Goal: Task Accomplishment & Management: Use online tool/utility

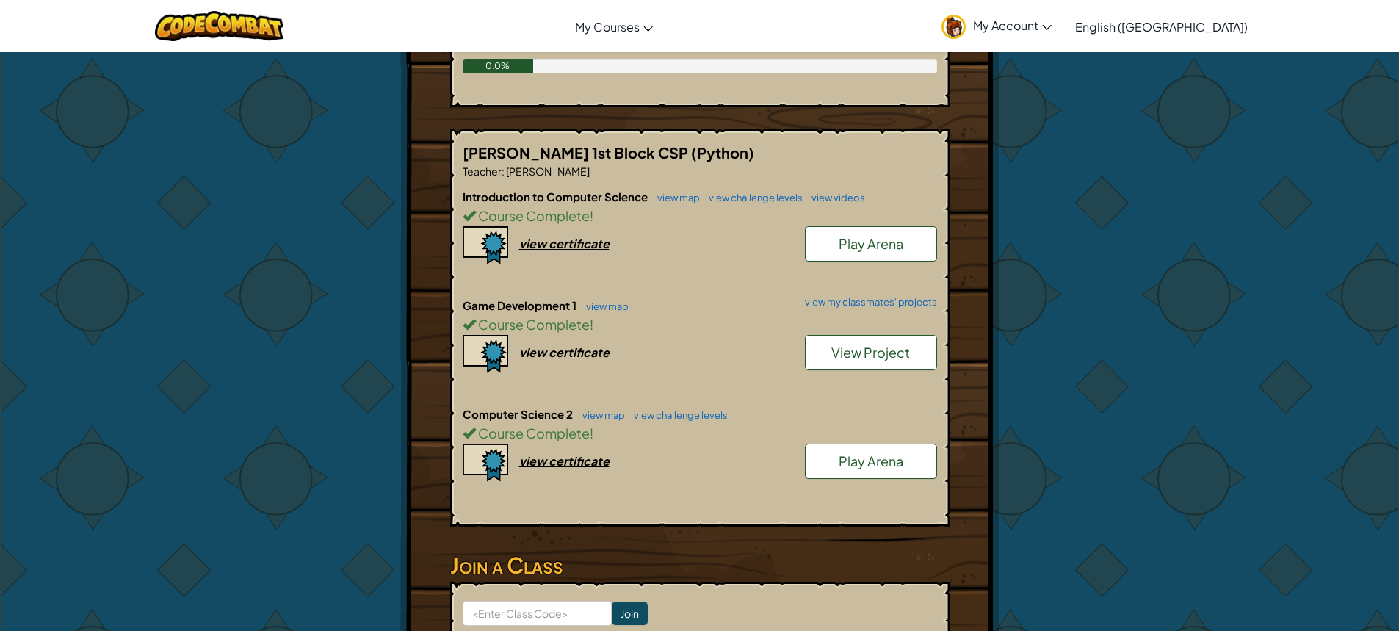
scroll to position [588, 0]
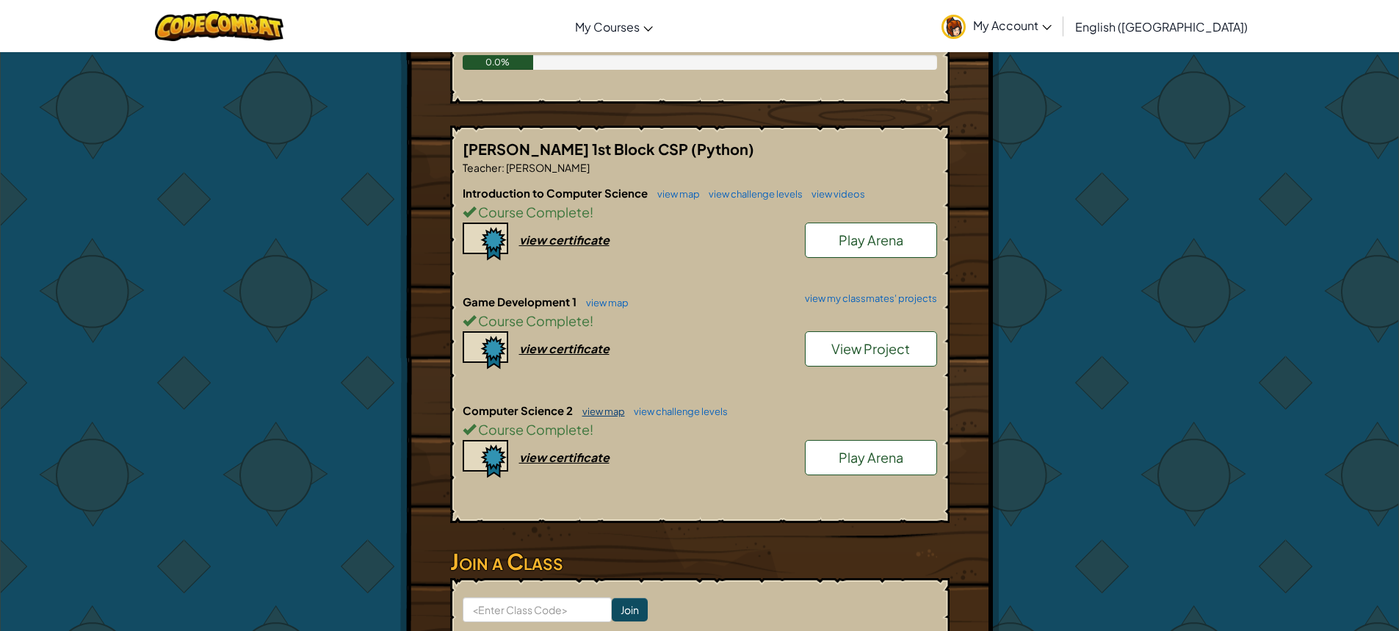
click at [616, 410] on link "view map" at bounding box center [600, 411] width 50 height 12
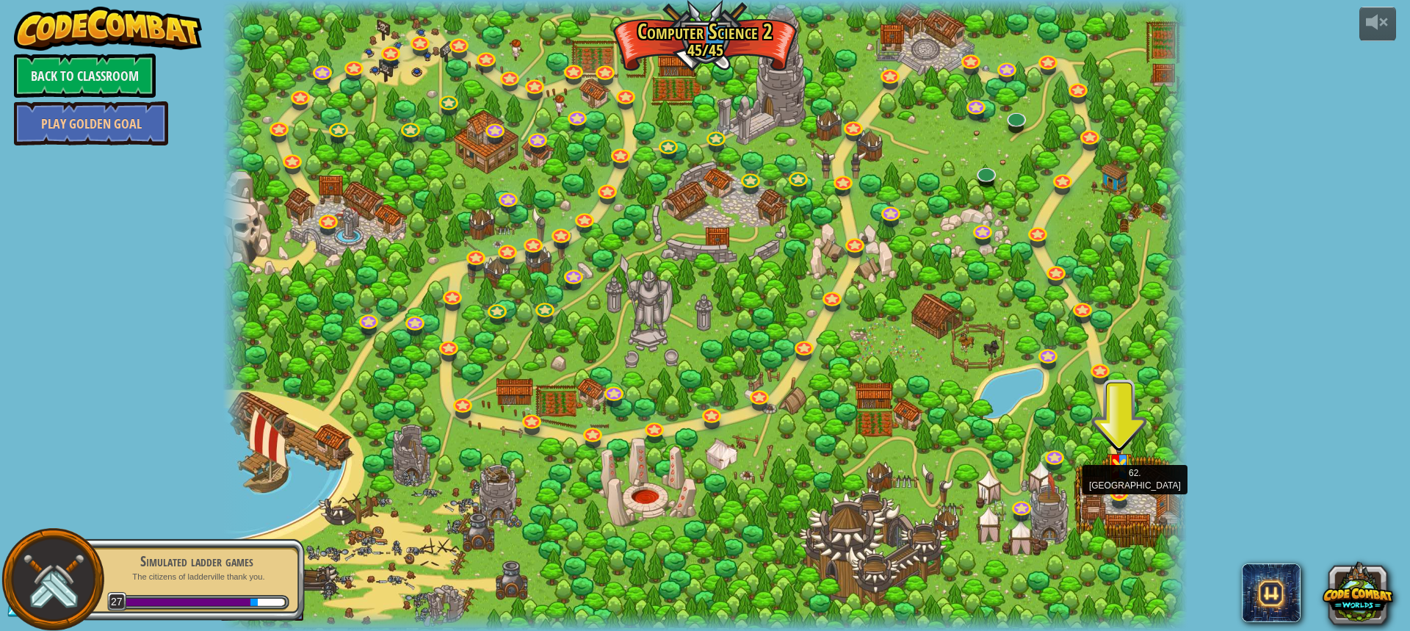
click at [1120, 483] on img at bounding box center [1119, 460] width 25 height 67
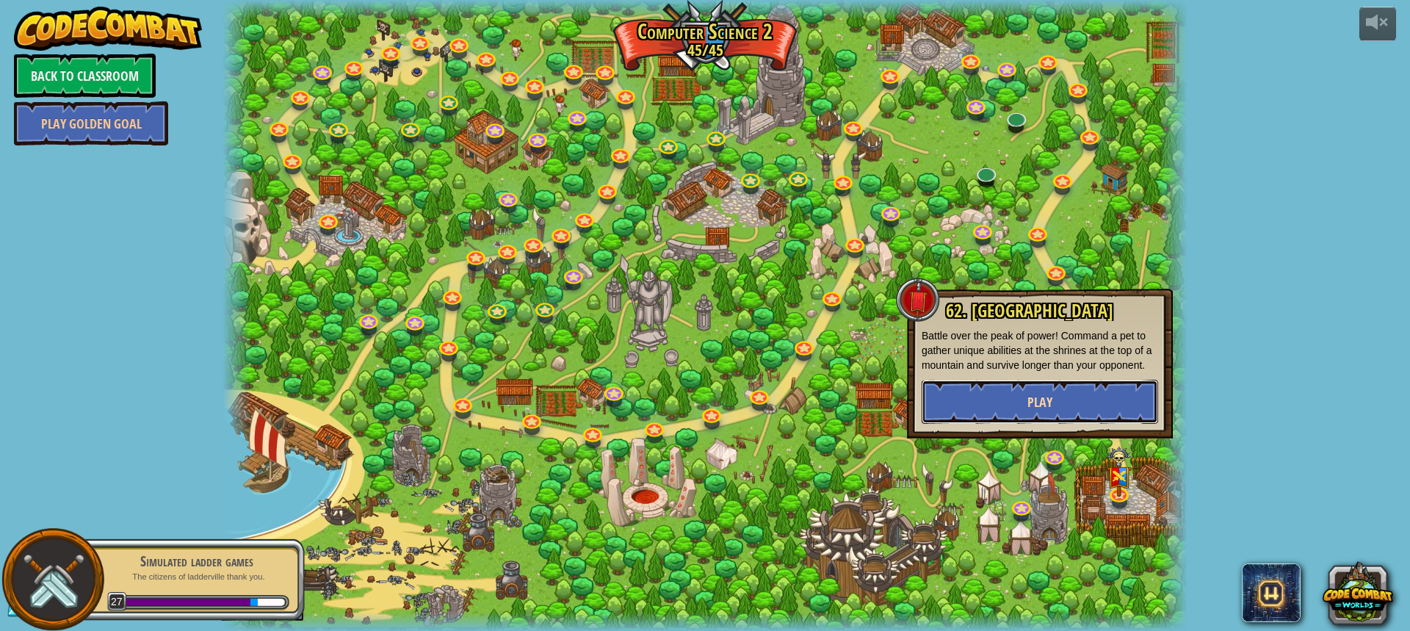
click at [1030, 400] on span "Play" at bounding box center [1040, 402] width 25 height 18
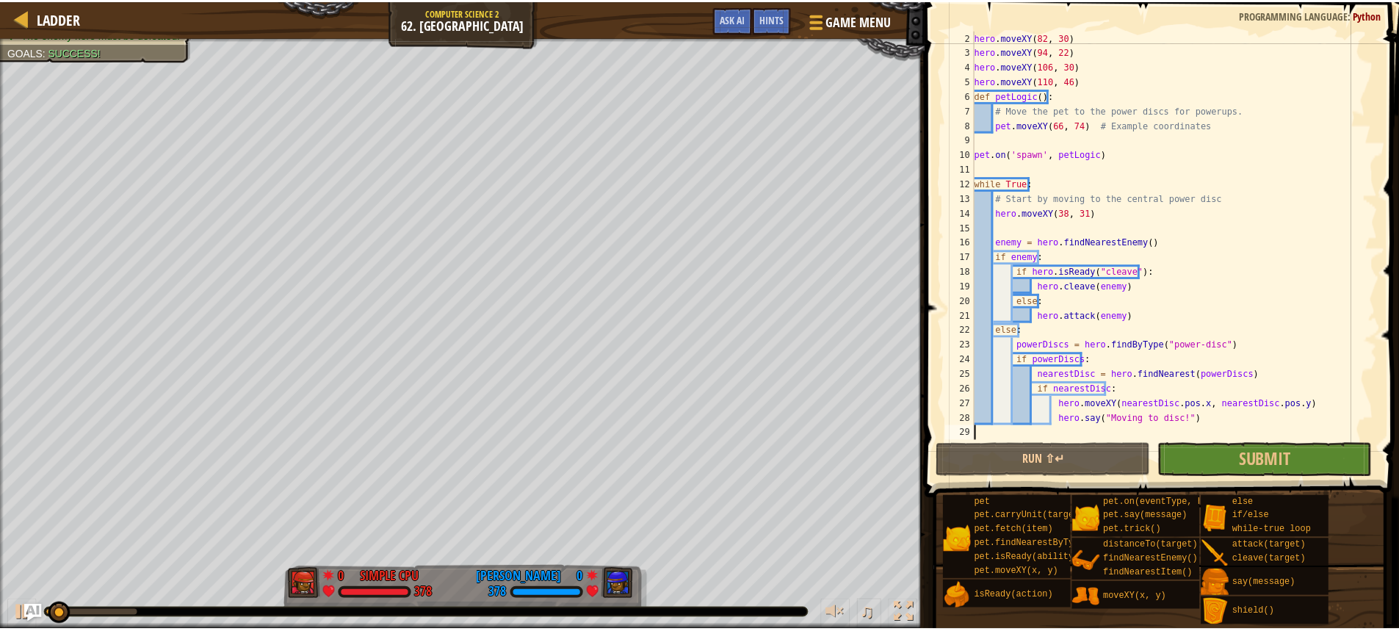
scroll to position [15, 0]
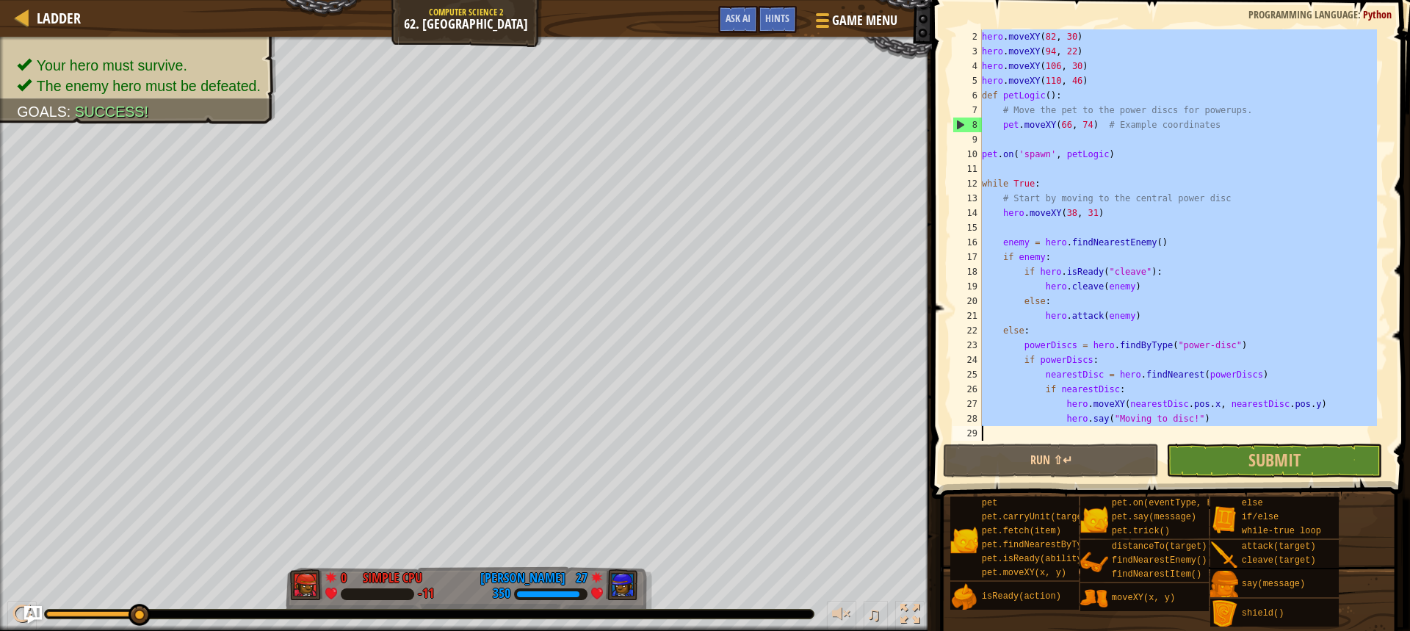
drag, startPoint x: 984, startPoint y: 30, endPoint x: 1223, endPoint y: 427, distance: 463.4
click at [1223, 427] on div "hero . moveXY ( 82 , 30 ) hero . moveXY ( 94 , 22 ) hero . moveXY ( 106 , 30 ) …" at bounding box center [1178, 249] width 398 height 441
type textarea "hero.say("Moving to disc!")"
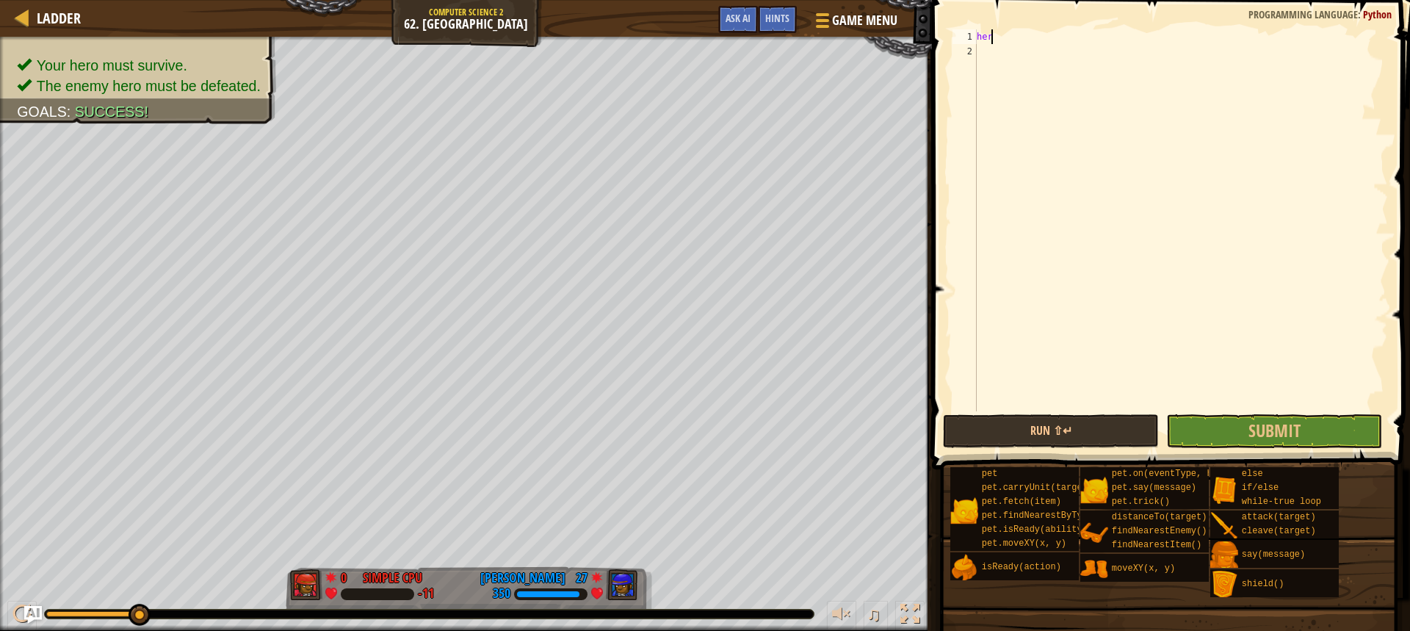
type textarea "h"
paste textarea "handleEnemy() # Call the function a second time"
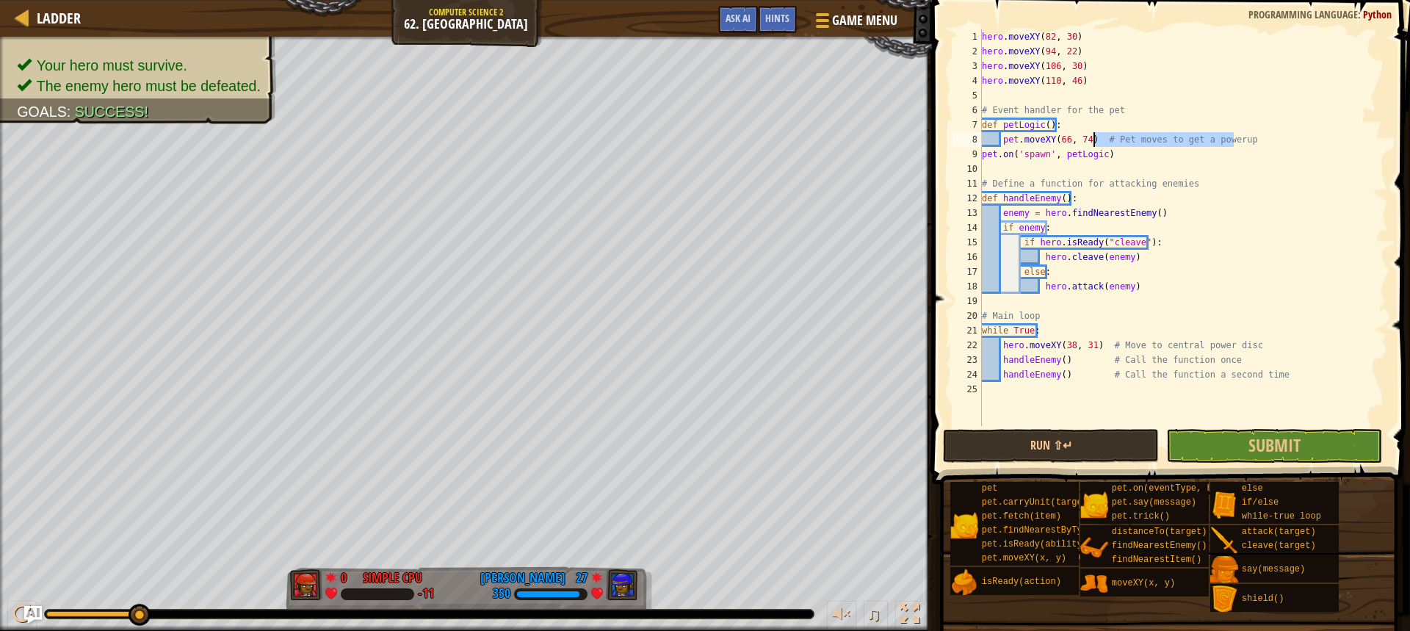
drag, startPoint x: 1243, startPoint y: 140, endPoint x: 1095, endPoint y: 143, distance: 148.4
click at [1095, 143] on div "hero . moveXY ( 82 , 30 ) hero . moveXY ( 94 , 22 ) hero . moveXY ( 106 , 30 ) …" at bounding box center [1183, 242] width 409 height 426
drag, startPoint x: 1128, startPoint y: 111, endPoint x: 978, endPoint y: 107, distance: 150.7
click at [978, 109] on div "pet.moveXY(66, 74) 1 2 3 4 5 6 7 8 9 10 11 12 13 14 15 16 17 18 19 20 21 22 23 …" at bounding box center [1169, 227] width 439 height 397
type textarea "# Event handler for the pet"
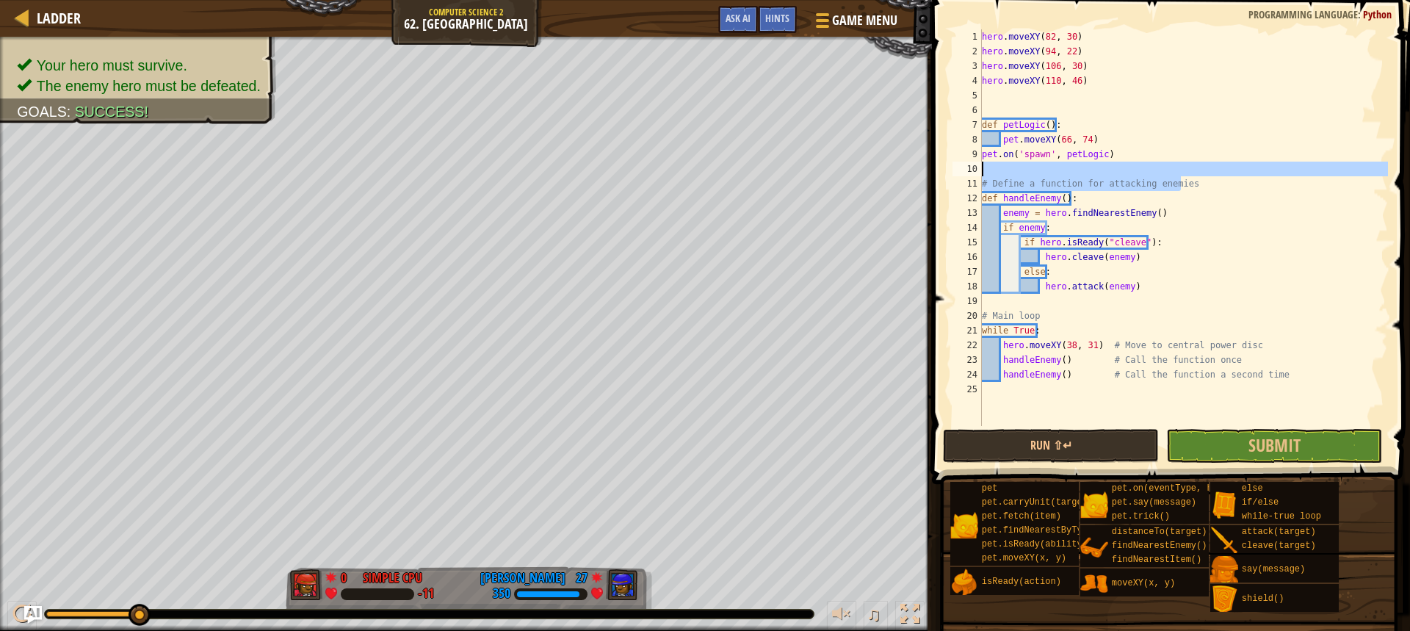
drag, startPoint x: 1186, startPoint y: 180, endPoint x: 965, endPoint y: 173, distance: 221.2
click at [972, 175] on div "1 2 3 4 5 6 7 8 9 10 11 12 13 14 15 16 17 18 19 20 21 22 23 24 25 hero . moveXY…" at bounding box center [1169, 227] width 439 height 397
type textarea "# Define a function for attacking enemies"
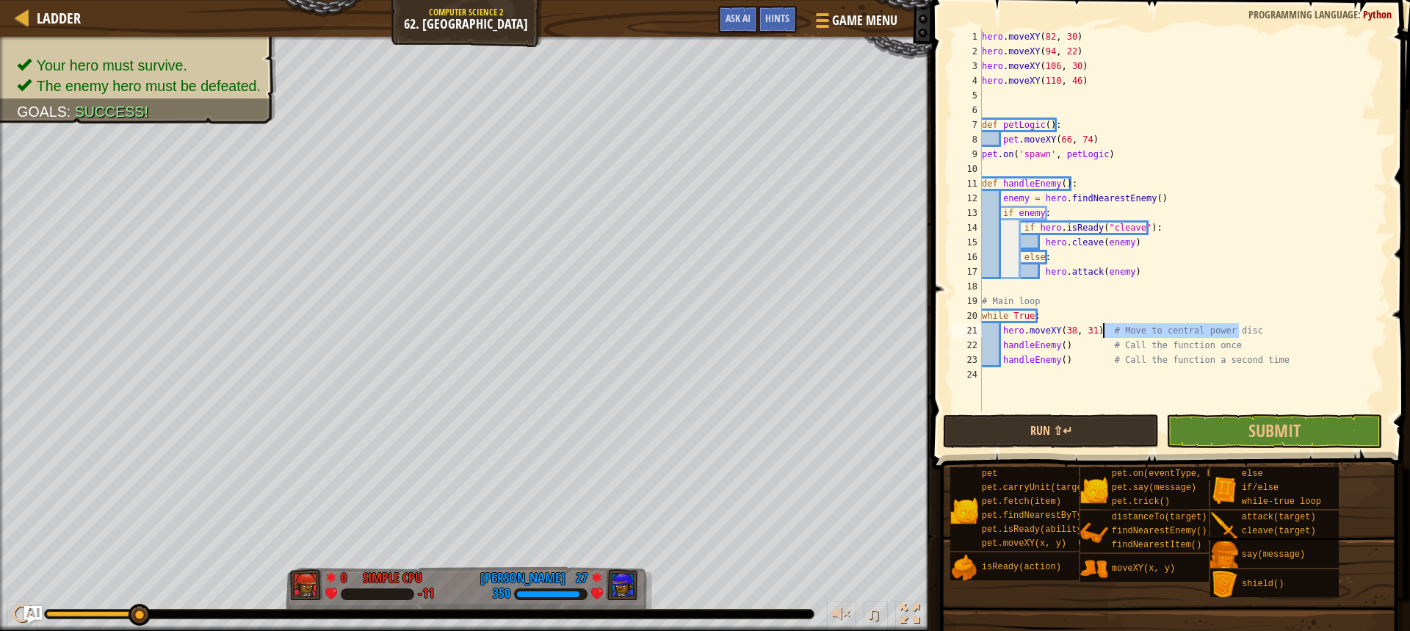
drag, startPoint x: 1266, startPoint y: 333, endPoint x: 1104, endPoint y: 328, distance: 162.4
click at [1104, 328] on div "hero . moveXY ( 82 , 30 ) hero . moveXY ( 94 , 22 ) hero . moveXY ( 106 , 30 ) …" at bounding box center [1183, 234] width 409 height 411
drag, startPoint x: 1221, startPoint y: 343, endPoint x: 1106, endPoint y: 346, distance: 115.4
click at [1106, 346] on div "hero . moveXY ( 82 , 30 ) hero . moveXY ( 94 , 22 ) hero . moveXY ( 106 , 30 ) …" at bounding box center [1183, 234] width 409 height 411
drag, startPoint x: 1258, startPoint y: 361, endPoint x: 1099, endPoint y: 364, distance: 159.4
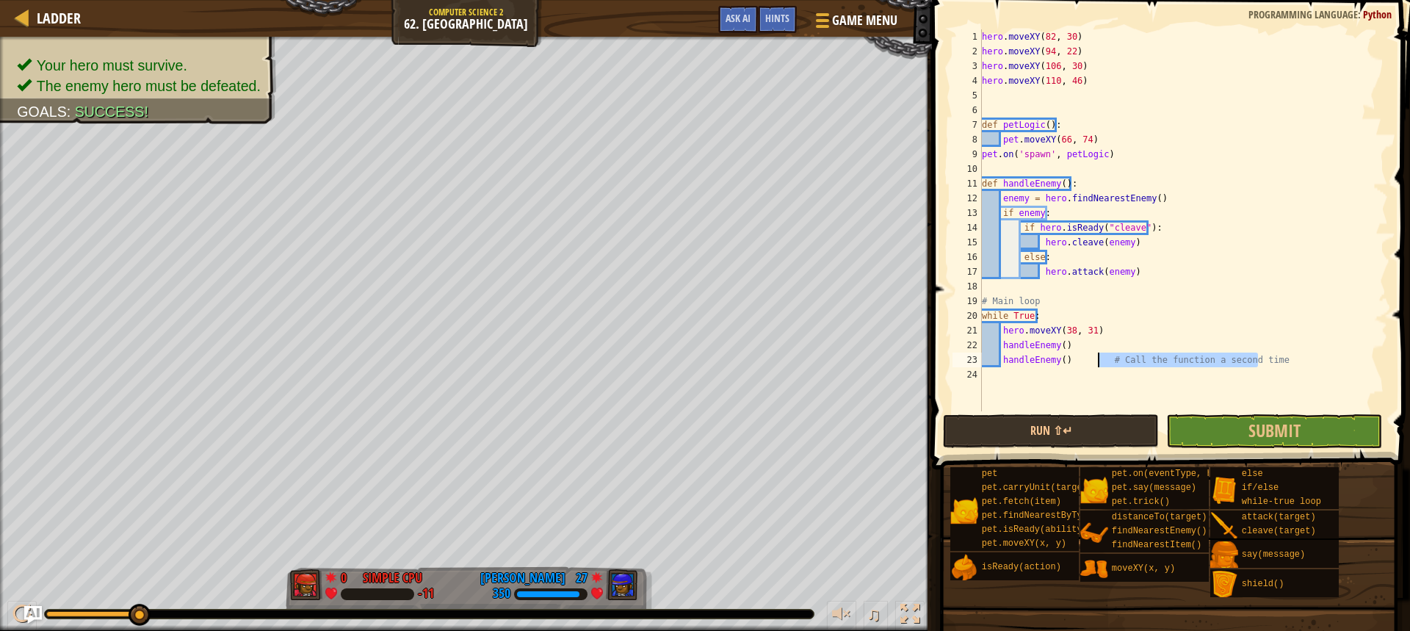
click at [1099, 364] on div "hero . moveXY ( 82 , 30 ) hero . moveXY ( 94 , 22 ) hero . moveXY ( 106 , 30 ) …" at bounding box center [1183, 234] width 409 height 411
click at [1068, 444] on button "Run ⇧↵" at bounding box center [1051, 431] width 216 height 34
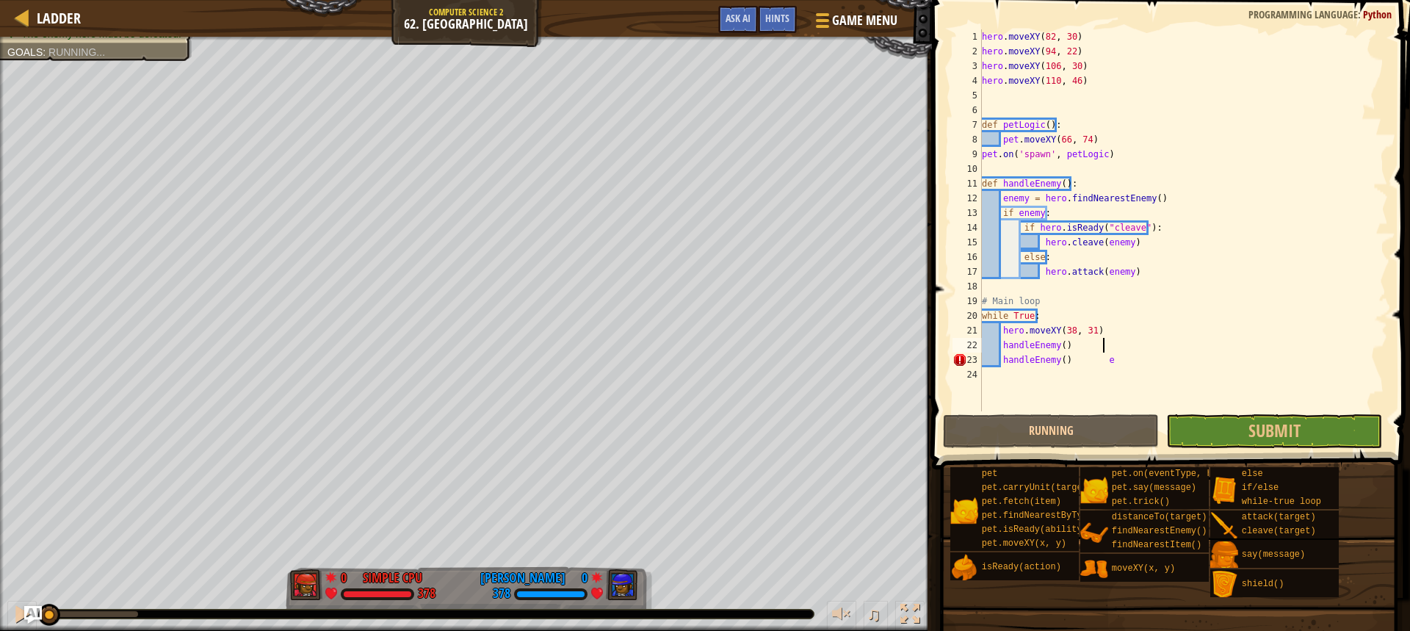
click at [1114, 351] on div "hero . moveXY ( 82 , 30 ) hero . moveXY ( 94 , 22 ) hero . moveXY ( 106 , 30 ) …" at bounding box center [1183, 234] width 409 height 411
click at [1112, 362] on div "hero . moveXY ( 82 , 30 ) hero . moveXY ( 94 , 22 ) hero . moveXY ( 106 , 30 ) …" at bounding box center [1183, 234] width 409 height 411
type textarea "handleEnemy()"
click at [1078, 433] on button "Running" at bounding box center [1051, 431] width 216 height 34
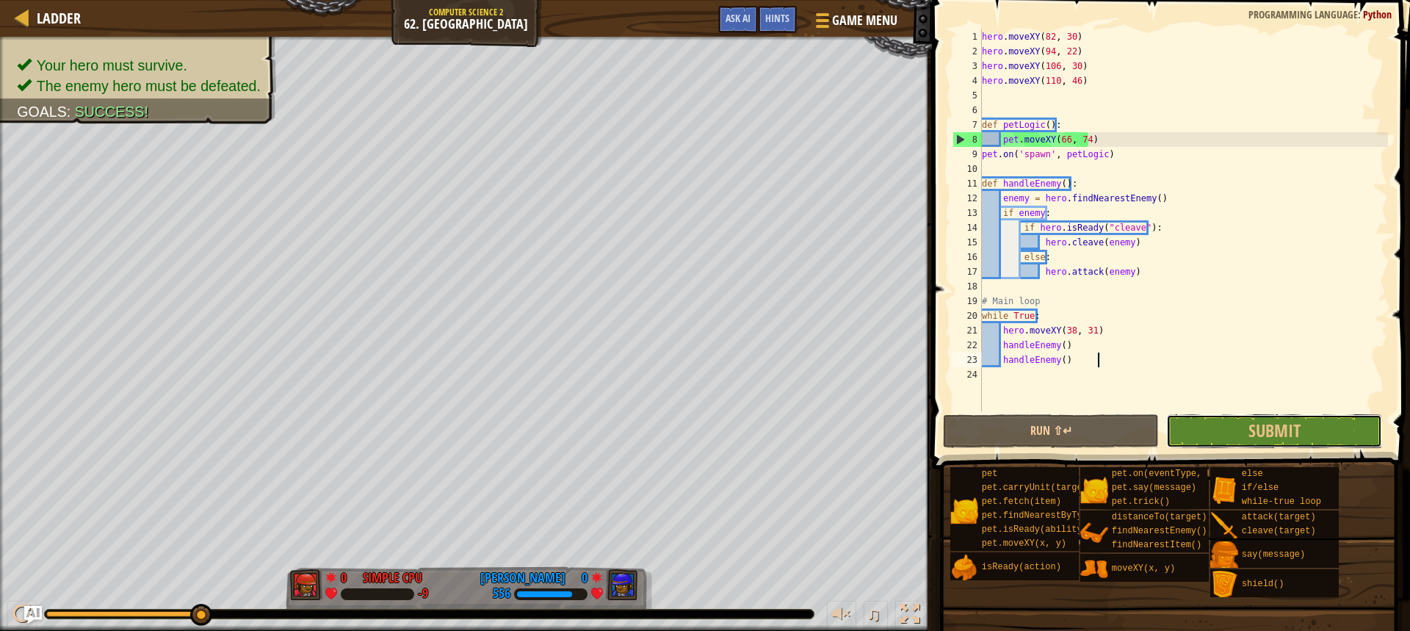
click at [1240, 417] on button "Submit" at bounding box center [1275, 431] width 216 height 34
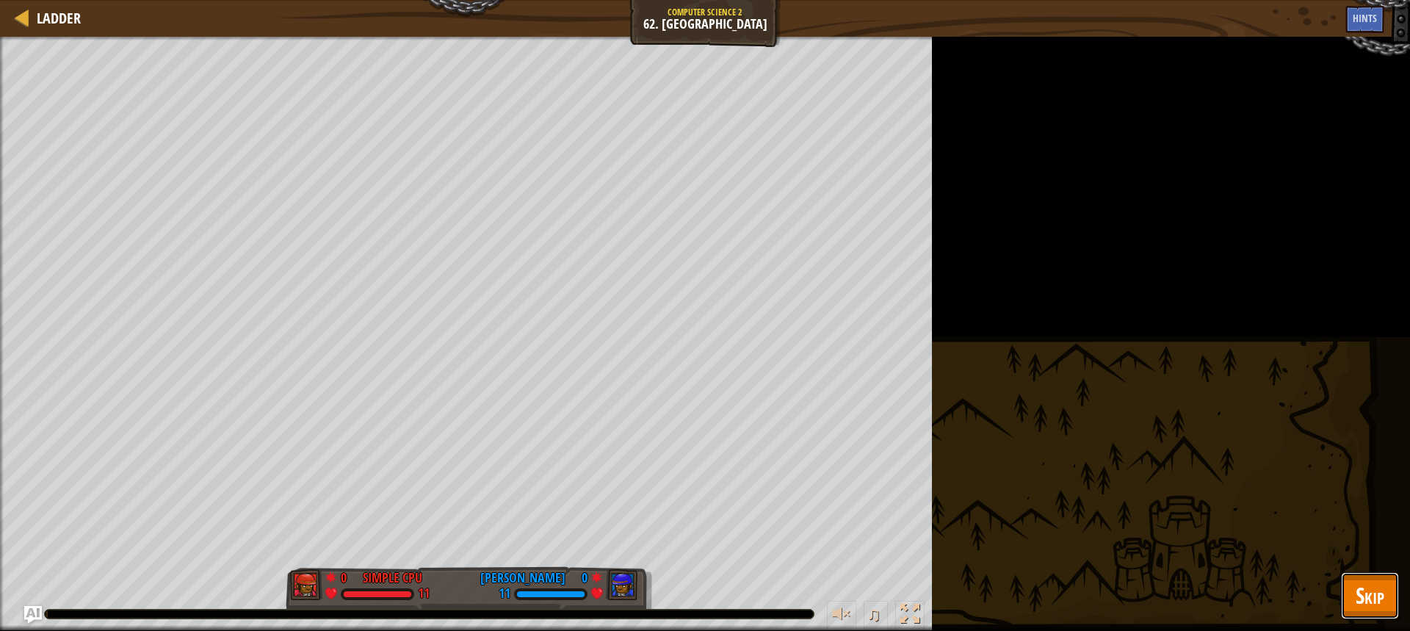
click at [1383, 585] on span "Skip" at bounding box center [1370, 595] width 29 height 30
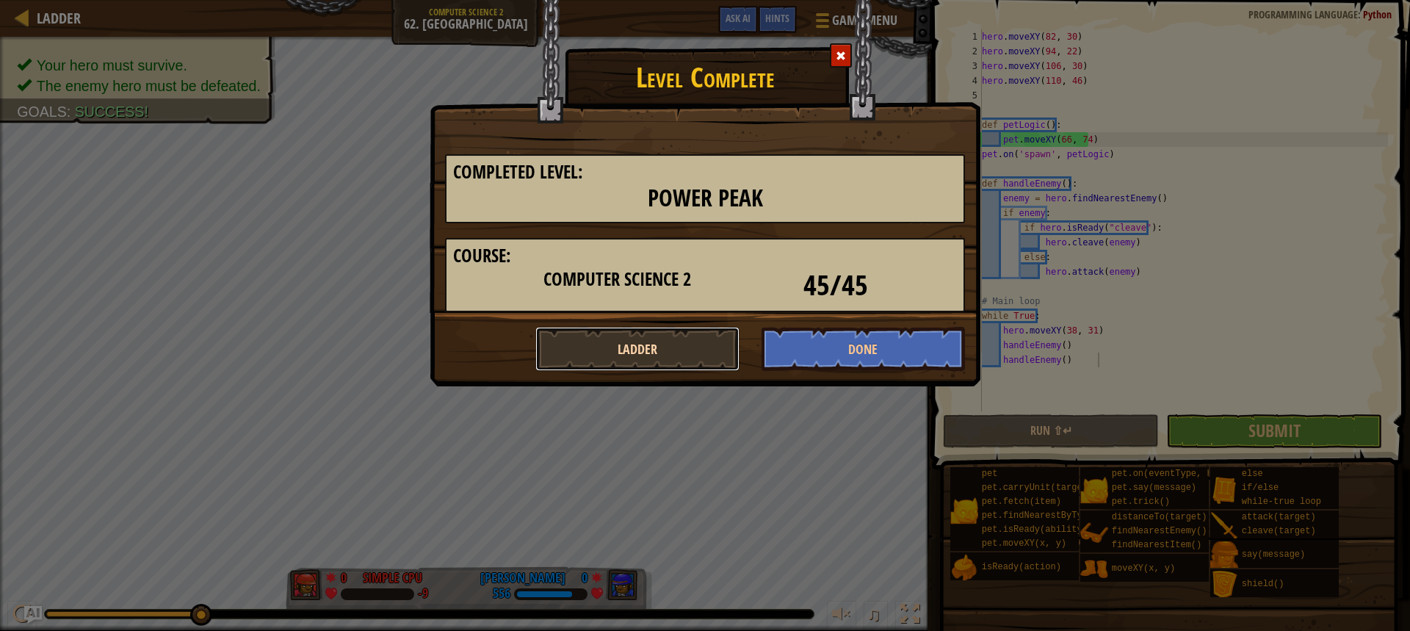
click at [702, 367] on button "Ladder" at bounding box center [638, 349] width 204 height 44
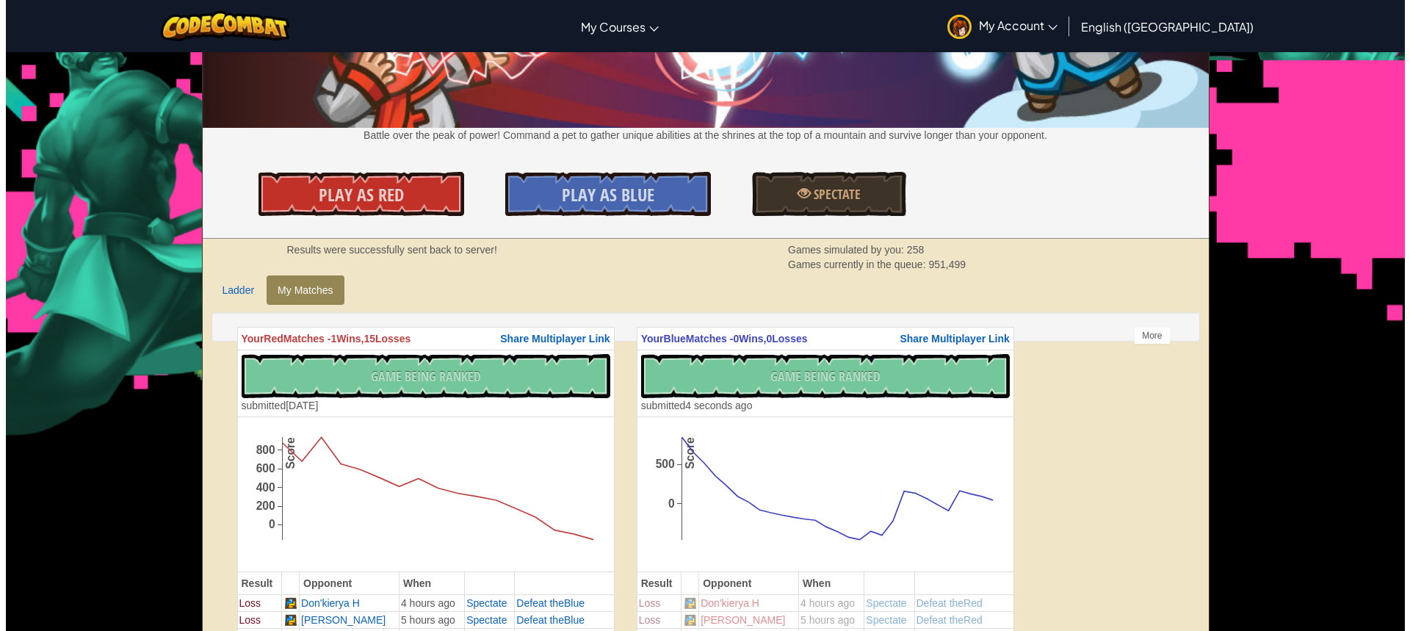
scroll to position [147, 0]
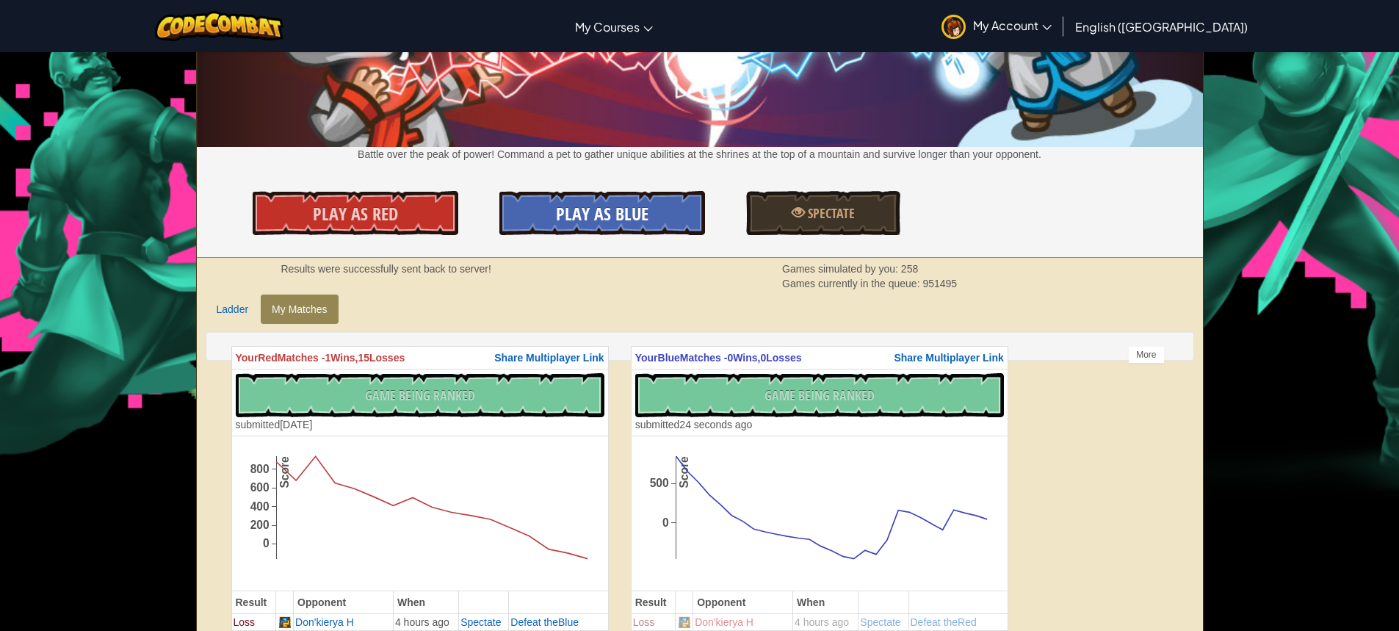
click at [552, 216] on link "Play As Blue" at bounding box center [603, 213] width 206 height 44
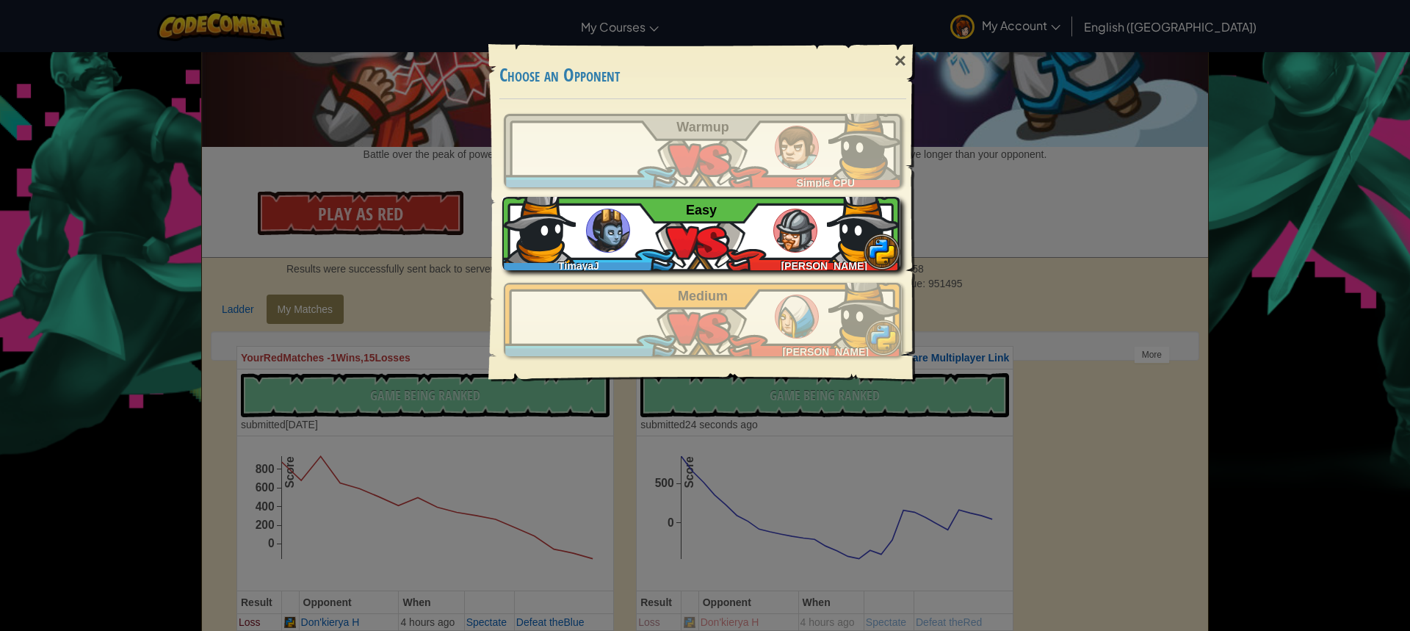
click at [728, 240] on div "TimayaJ [PERSON_NAME]" at bounding box center [701, 233] width 398 height 73
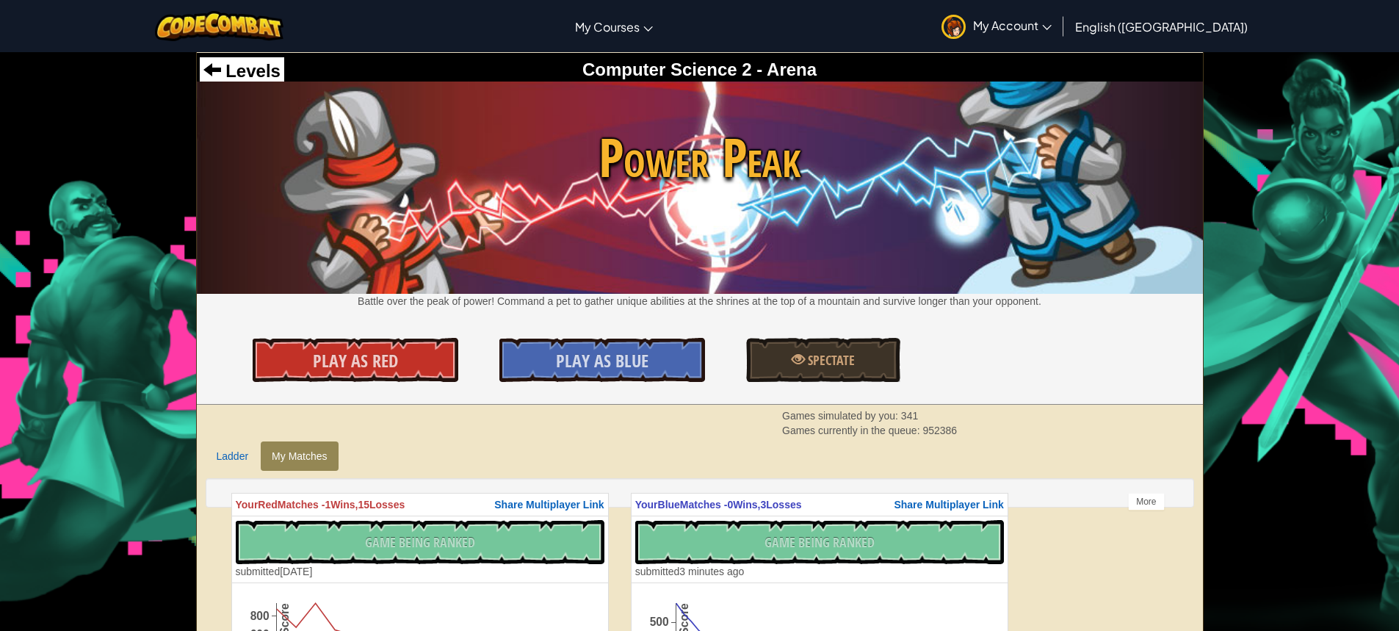
scroll to position [147, 0]
